Goal: Task Accomplishment & Management: Manage account settings

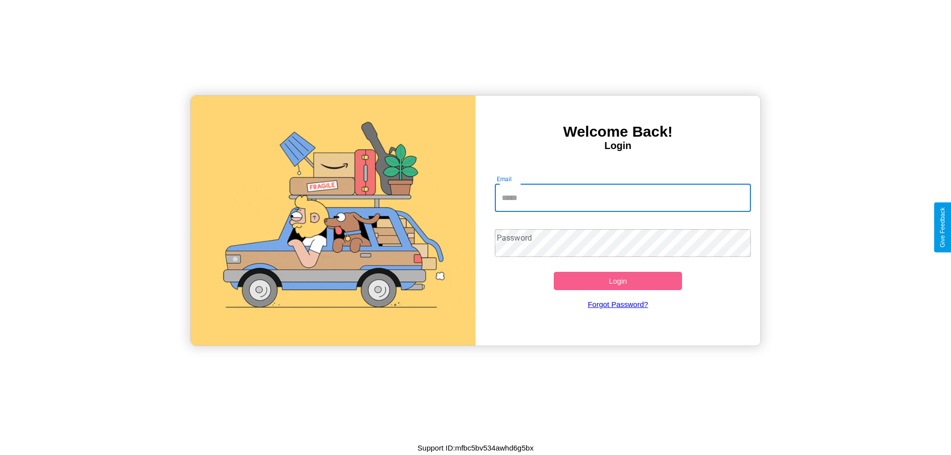
click at [623, 198] on input "Email" at bounding box center [623, 198] width 257 height 28
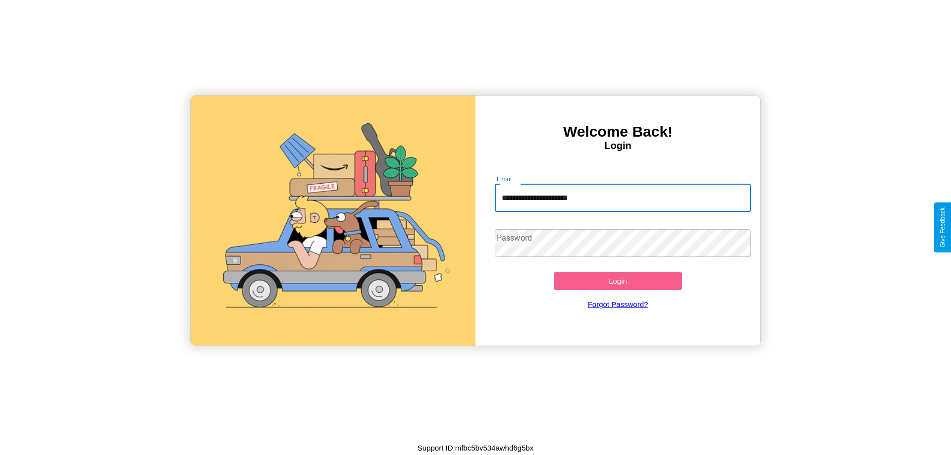
type input "**********"
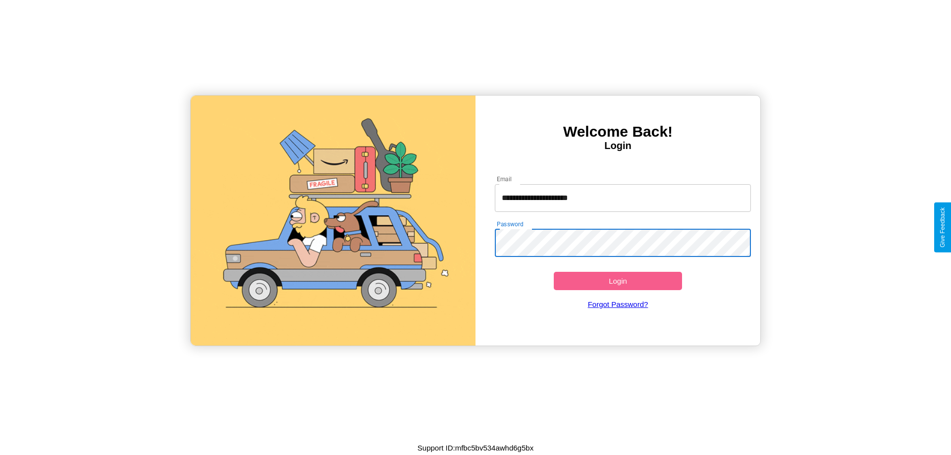
click at [618, 281] on button "Login" at bounding box center [618, 281] width 128 height 18
